Goal: Transaction & Acquisition: Purchase product/service

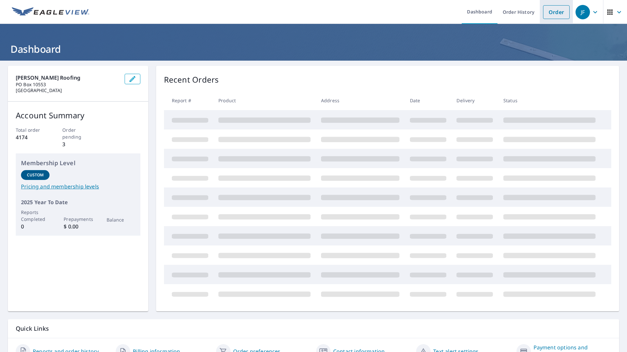
click at [545, 14] on link "Order" at bounding box center [556, 12] width 27 height 14
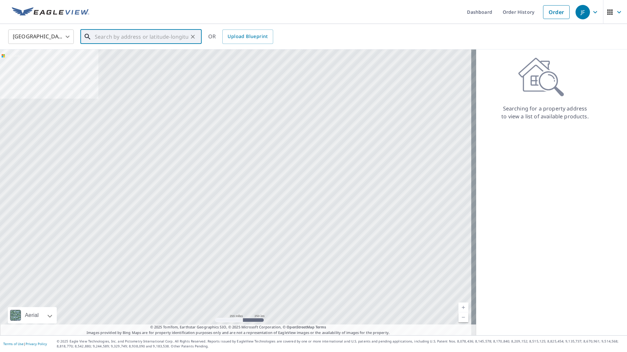
click at [130, 38] on input "text" at bounding box center [142, 37] width 94 height 18
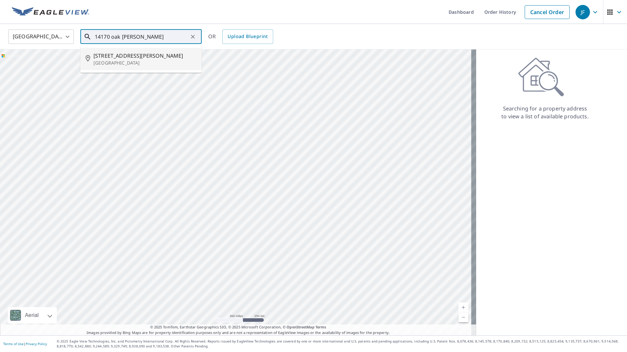
click at [137, 54] on span "[STREET_ADDRESS][PERSON_NAME]" at bounding box center [145, 56] width 103 height 8
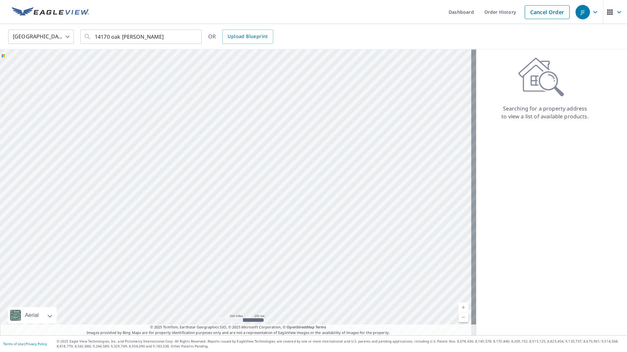
type input "[STREET_ADDRESS][PERSON_NAME]"
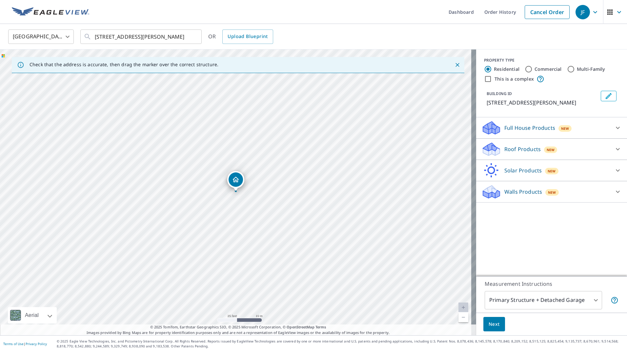
click at [509, 153] on div "Roof Products New" at bounding box center [546, 149] width 129 height 15
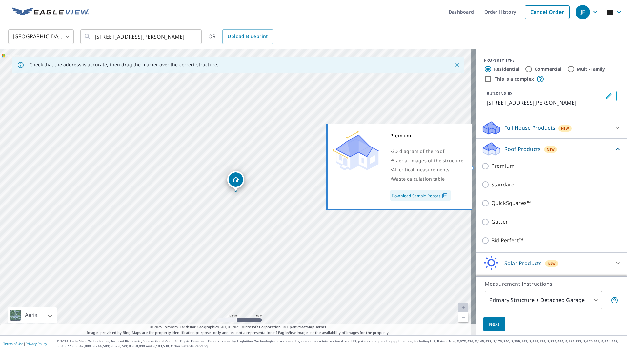
click at [505, 167] on p "Premium" at bounding box center [502, 166] width 23 height 8
click at [491, 167] on input "Premium" at bounding box center [487, 166] width 10 height 8
checkbox input "true"
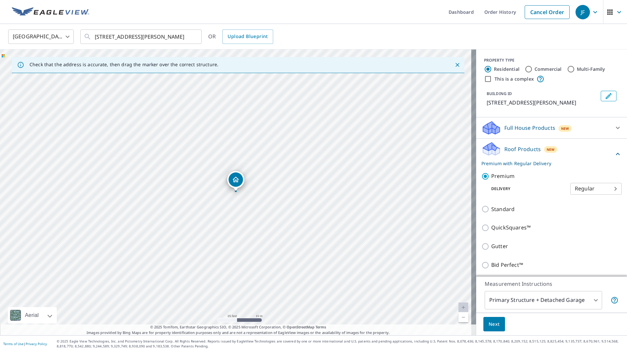
click at [495, 324] on button "Next" at bounding box center [495, 324] width 22 height 15
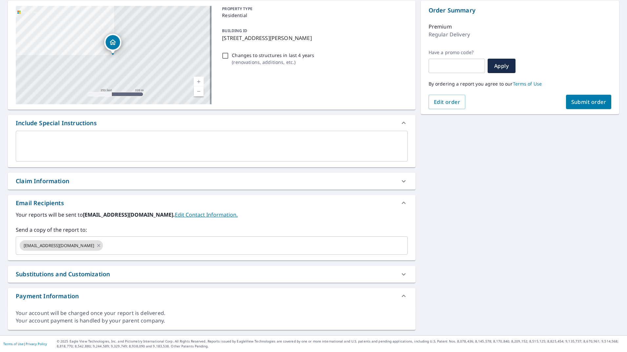
scroll to position [65, 0]
click at [124, 243] on input "text" at bounding box center [249, 245] width 291 height 12
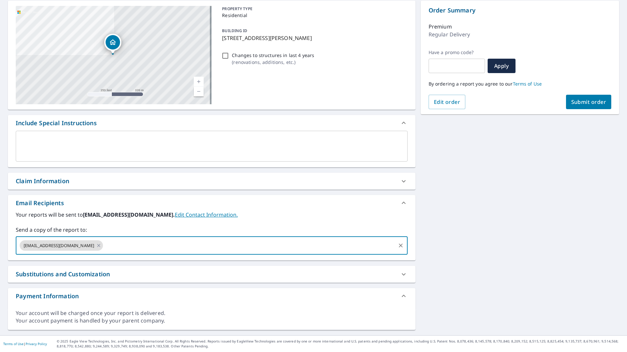
paste input "[EMAIL_ADDRESS][DOMAIN_NAME]"
type input "[EMAIL_ADDRESS][DOMAIN_NAME]"
click at [495, 194] on div "[STREET_ADDRESS][PERSON_NAME] Aerial Road A standard road map Aerial A detailed…" at bounding box center [313, 165] width 627 height 340
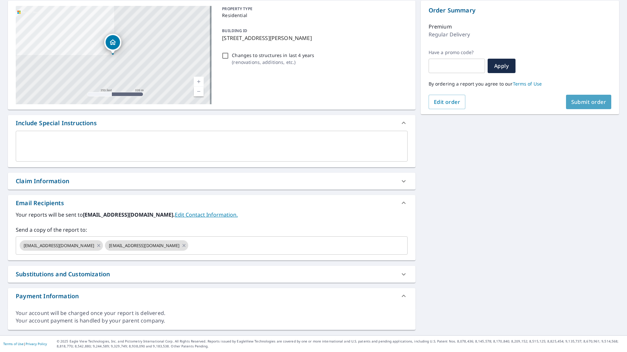
click at [574, 100] on span "Submit order" at bounding box center [589, 101] width 35 height 7
checkbox input "true"
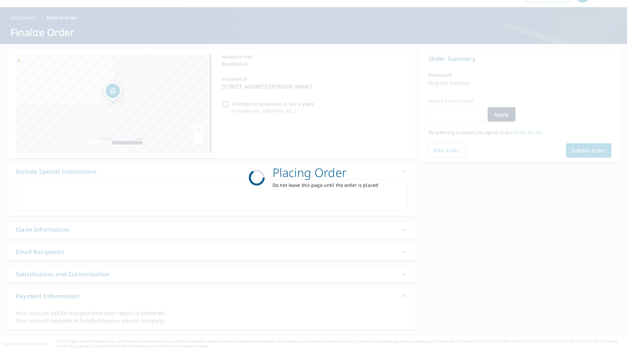
scroll to position [17, 0]
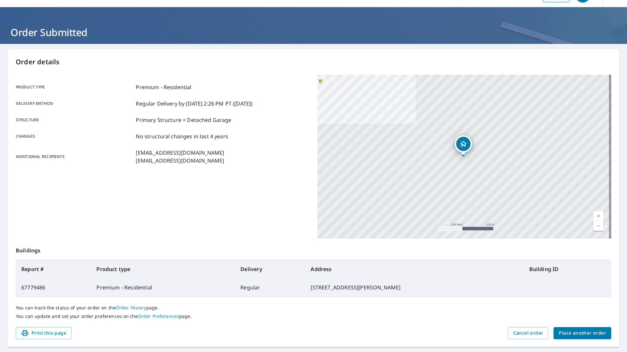
scroll to position [34, 0]
